Goal: Information Seeking & Learning: Find specific fact

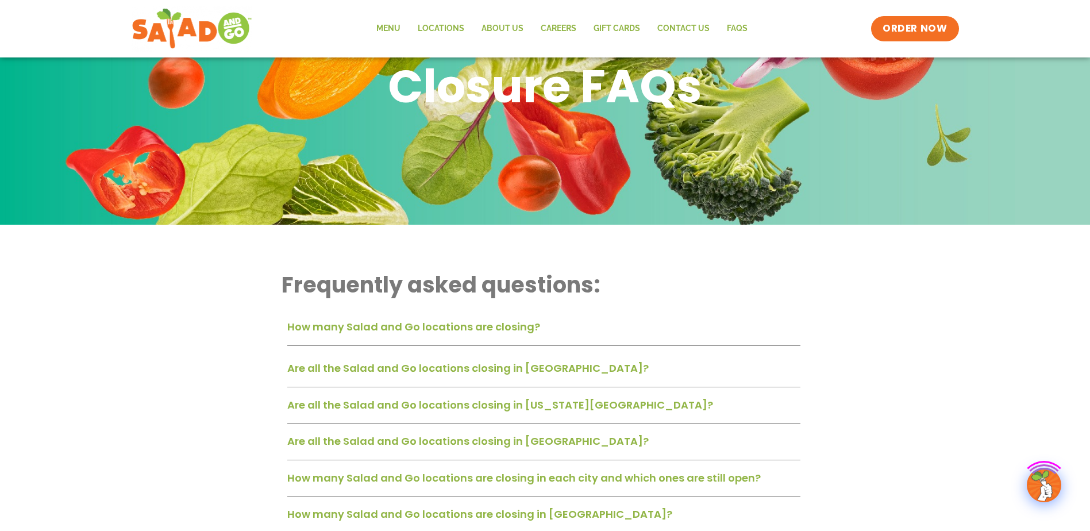
scroll to position [115, 0]
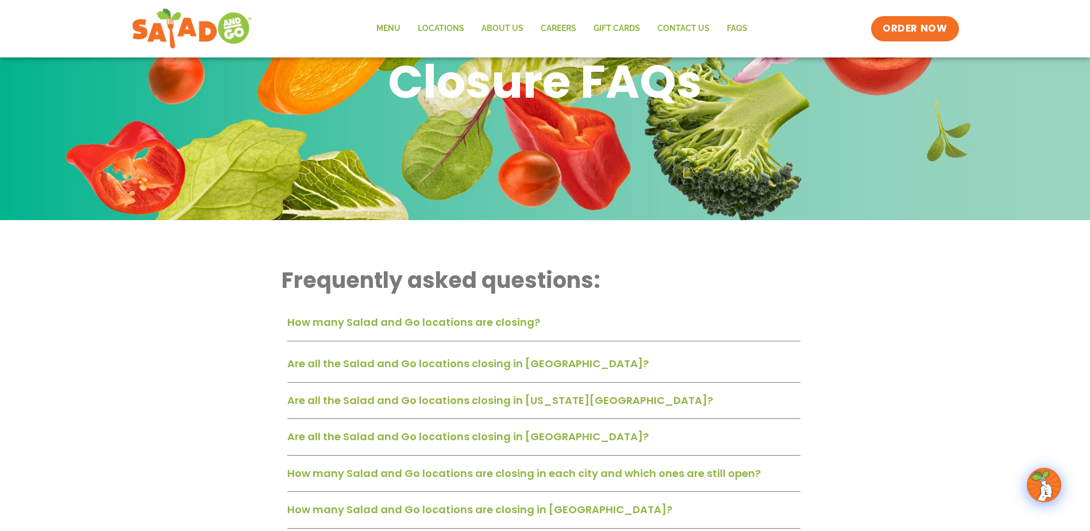
click at [480, 364] on link "Are all the Salad and Go locations closing in Dallas-Fort Worth?" at bounding box center [467, 363] width 361 height 14
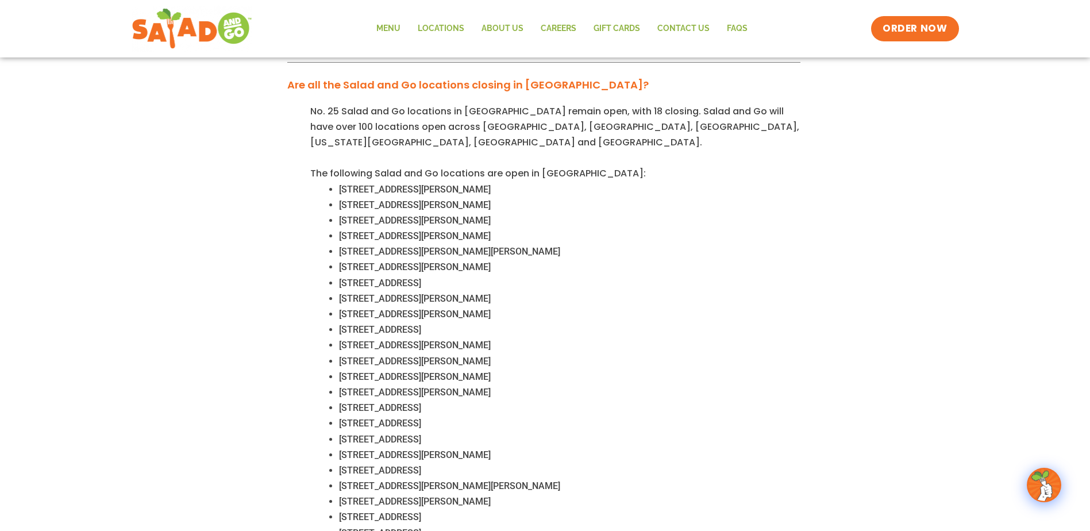
scroll to position [460, 0]
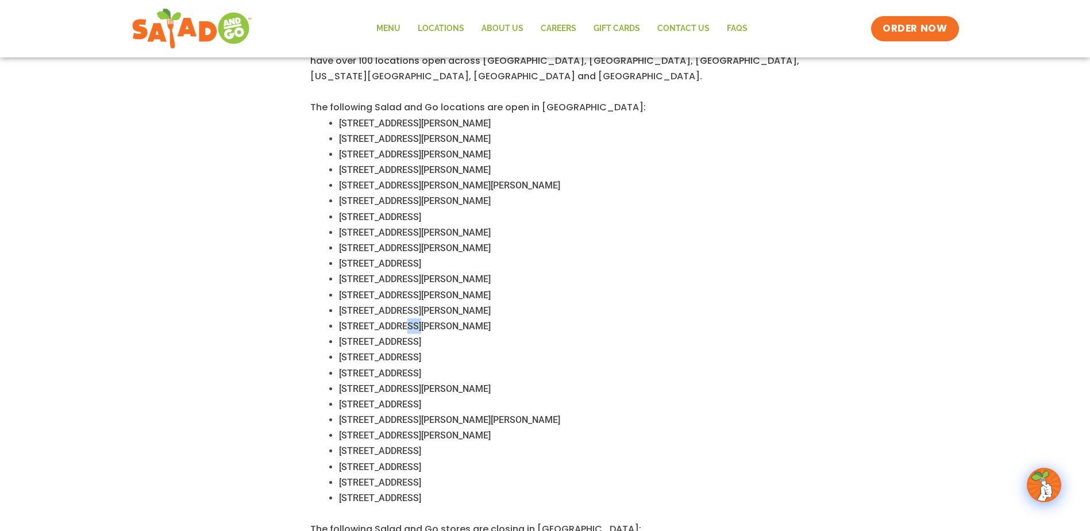
drag, startPoint x: 408, startPoint y: 313, endPoint x: 398, endPoint y: 315, distance: 10.2
click at [398, 321] on span "10002 Marsh Ln, Dallas, TX 75229" at bounding box center [415, 326] width 152 height 11
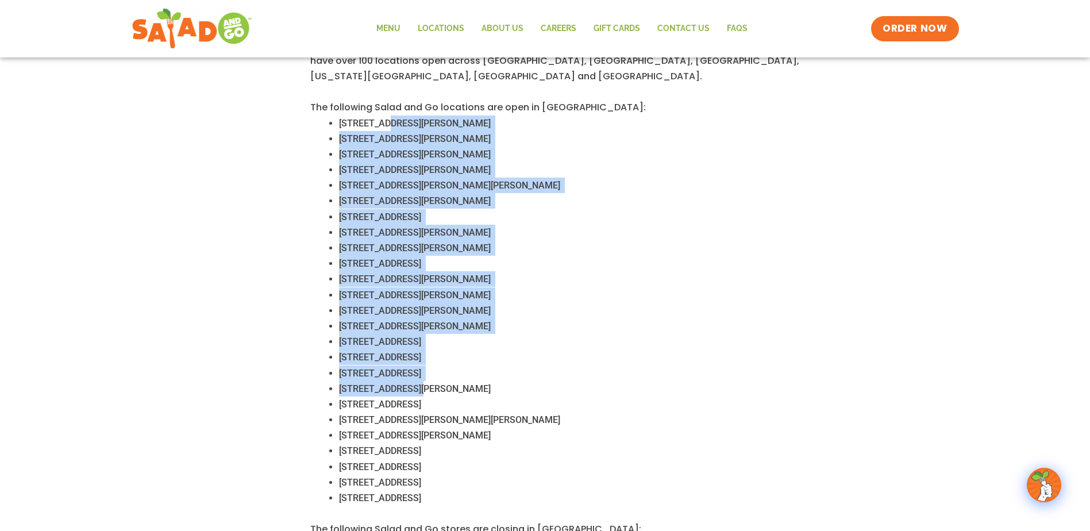
drag, startPoint x: 379, startPoint y: 103, endPoint x: 414, endPoint y: 378, distance: 276.9
click at [414, 379] on div "No. 25 Salad and Go locations in Dallas-Fort Worth remain open, with 18 closing…" at bounding box center [543, 436] width 513 height 799
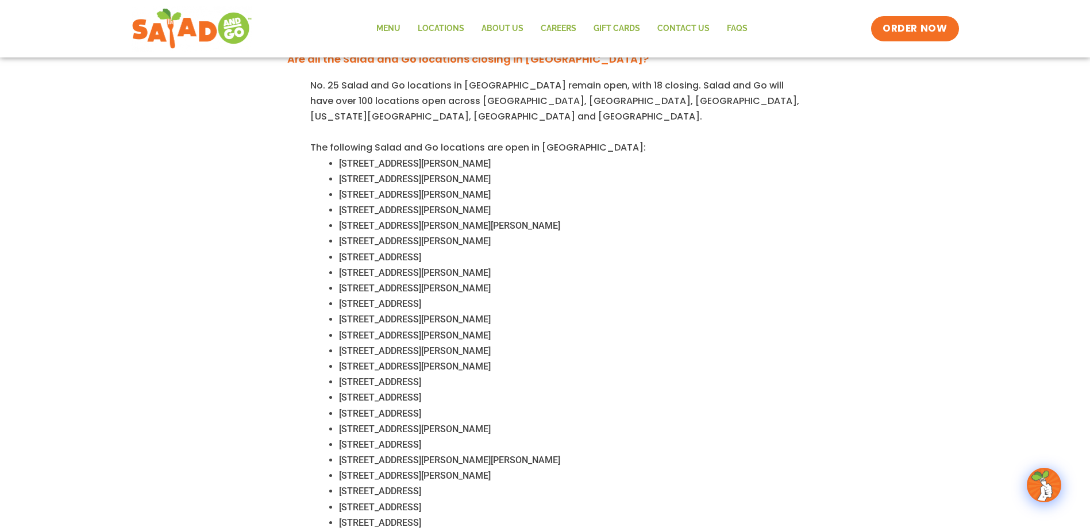
scroll to position [402, 0]
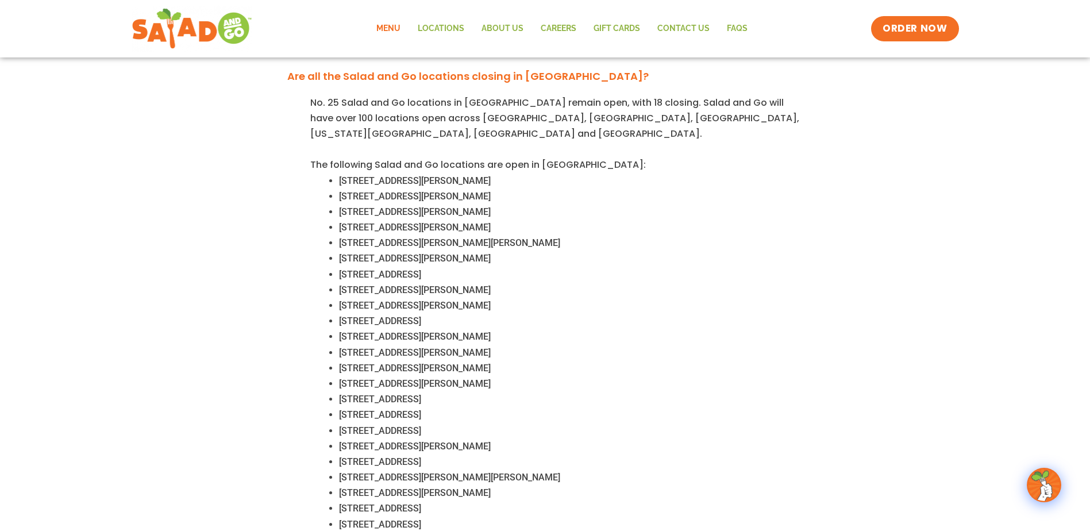
click at [397, 30] on link "Menu" at bounding box center [388, 29] width 41 height 26
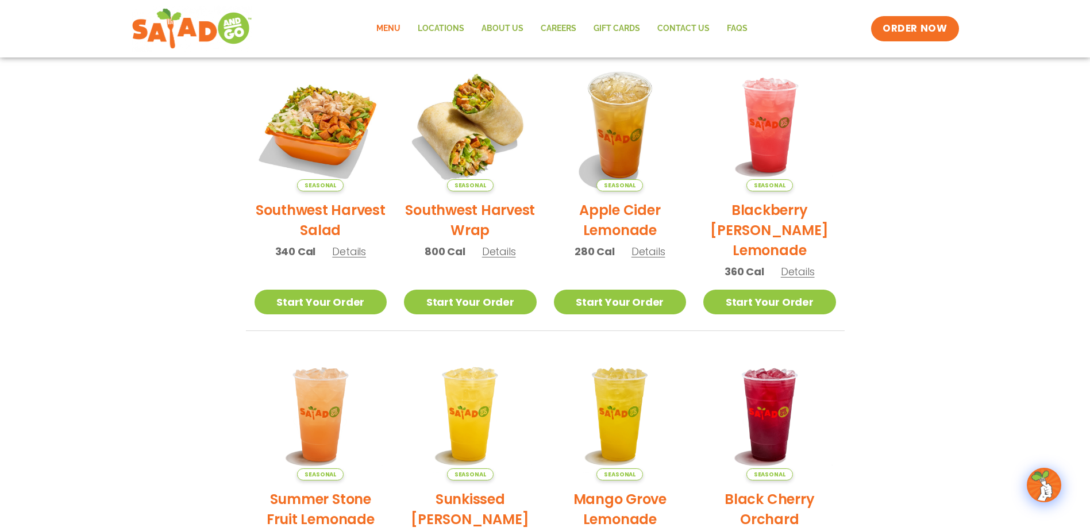
scroll to position [230, 0]
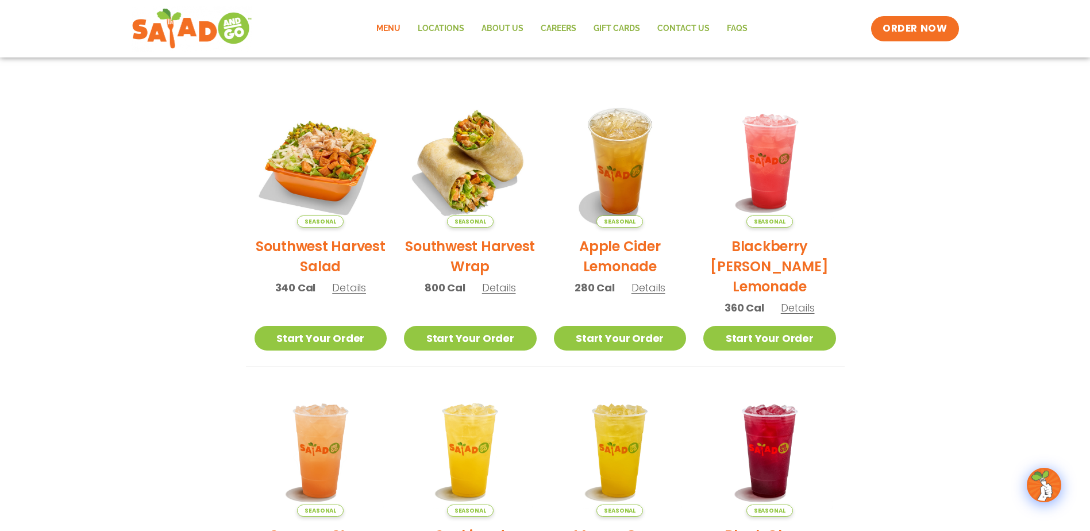
click at [321, 248] on h2 "Southwest Harvest Salad" at bounding box center [321, 256] width 133 height 40
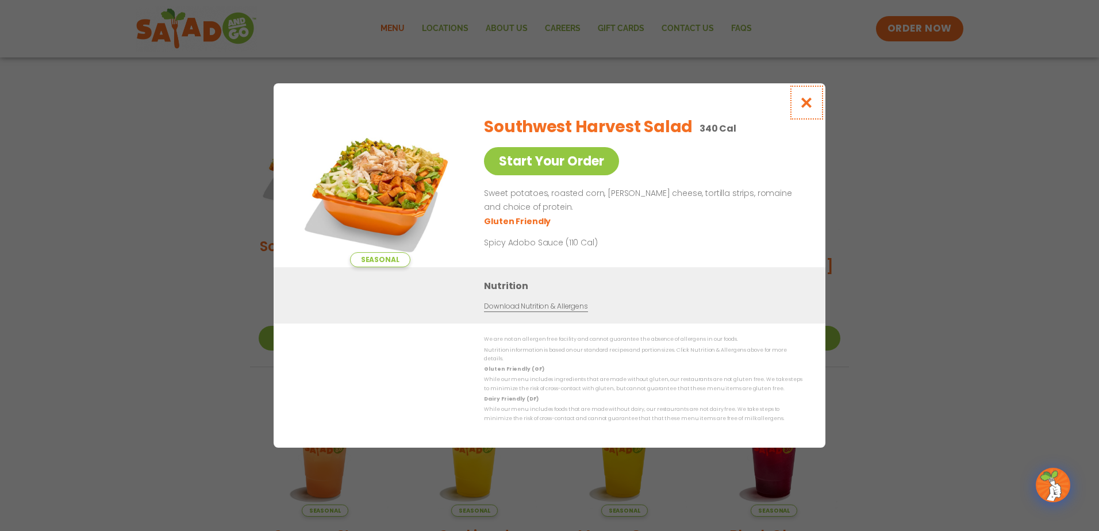
click at [806, 117] on button "Close modal" at bounding box center [806, 102] width 37 height 38
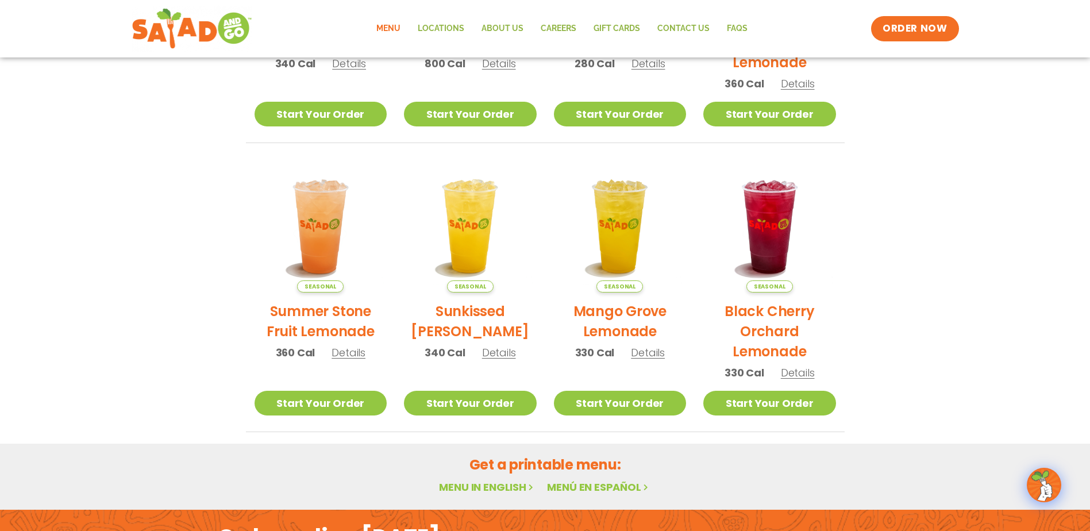
scroll to position [517, 0]
